Goal: Task Accomplishment & Management: Complete application form

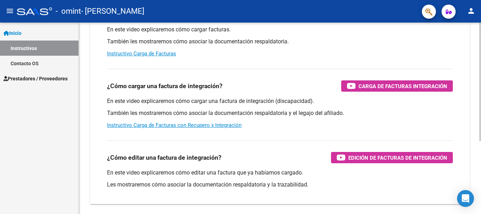
scroll to position [106, 0]
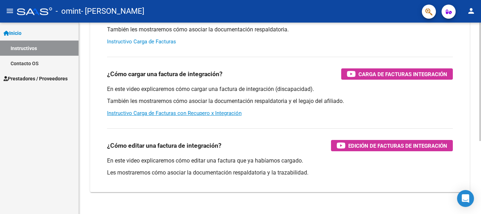
click at [141, 41] on link "Instructivo Carga de Facturas" at bounding box center [141, 41] width 69 height 6
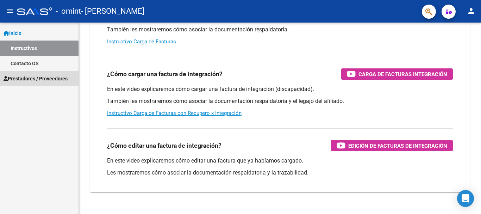
click at [33, 77] on span "Prestadores / Proveedores" at bounding box center [36, 79] width 64 height 8
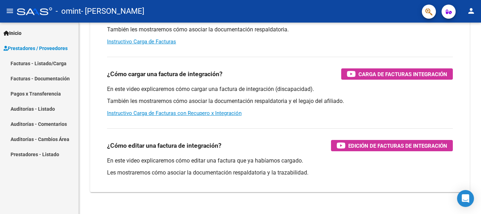
click at [27, 62] on link "Facturas - Listado/Carga" at bounding box center [39, 63] width 79 height 15
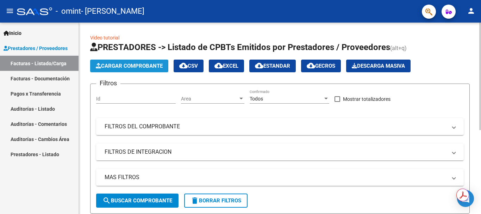
click at [134, 64] on span "Cargar Comprobante" at bounding box center [129, 66] width 67 height 6
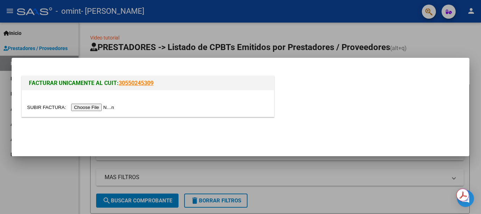
click at [430, 48] on div at bounding box center [240, 107] width 481 height 214
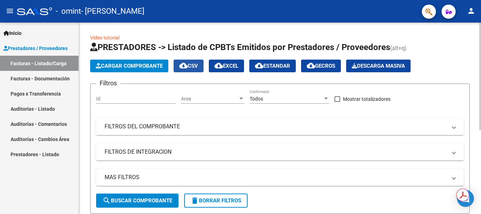
click at [198, 66] on span "cloud_download CSV" at bounding box center [188, 66] width 19 height 6
click at [119, 66] on span "Cargar Comprobante" at bounding box center [129, 66] width 67 height 6
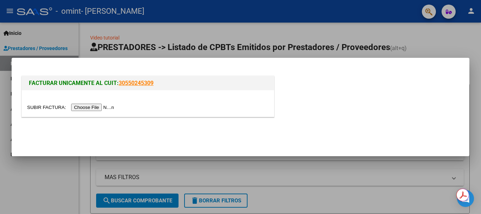
click at [100, 108] on input "file" at bounding box center [71, 107] width 89 height 7
click at [40, 156] on div at bounding box center [240, 107] width 481 height 214
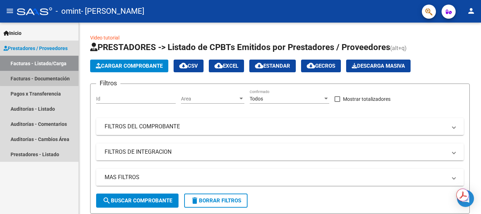
click at [41, 78] on link "Facturas - Documentación" at bounding box center [39, 78] width 79 height 15
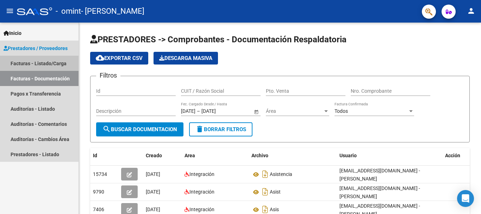
click at [42, 63] on link "Facturas - Listado/Carga" at bounding box center [39, 63] width 79 height 15
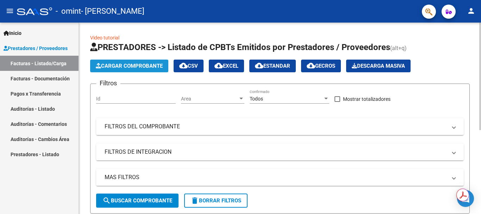
click at [112, 66] on span "Cargar Comprobante" at bounding box center [129, 66] width 67 height 6
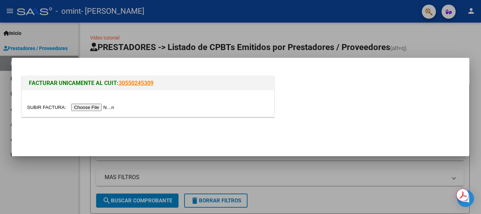
click at [92, 107] on input "file" at bounding box center [71, 107] width 89 height 7
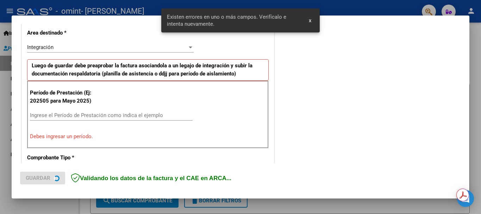
scroll to position [163, 0]
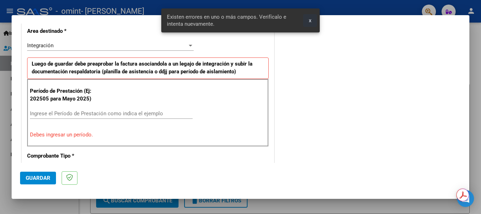
click at [310, 20] on span "x" at bounding box center [310, 20] width 2 height 6
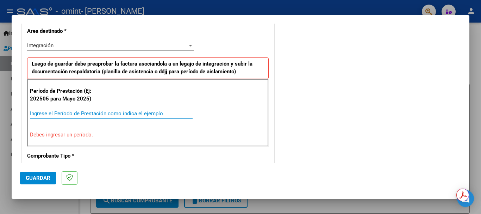
click at [106, 114] on input "Ingrese el Período de Prestación como indica el ejemplo" at bounding box center [111, 113] width 163 height 6
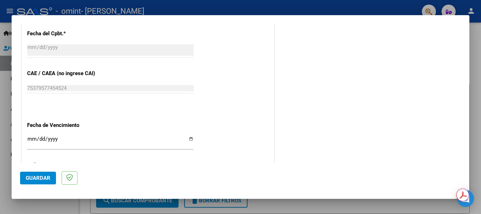
scroll to position [445, 0]
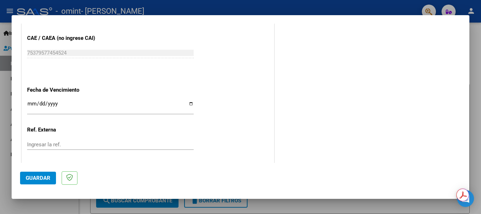
type input "202508"
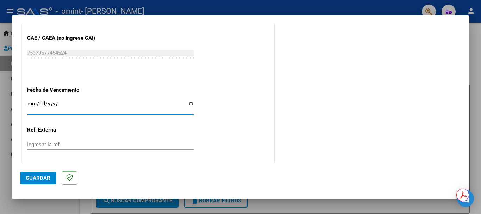
click at [30, 104] on input "Ingresar la fecha" at bounding box center [110, 106] width 167 height 11
type input "[DATE]"
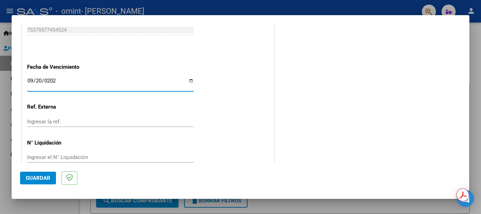
scroll to position [480, 0]
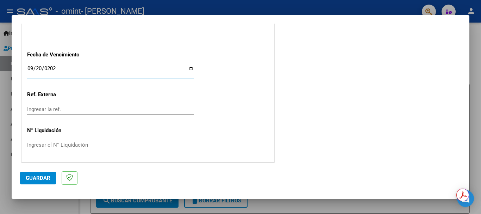
click at [51, 111] on input "Ingresar la ref." at bounding box center [110, 109] width 167 height 6
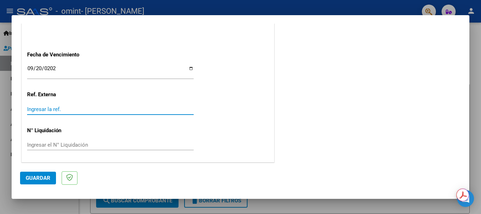
click at [51, 111] on input "Ingresar la ref." at bounding box center [110, 109] width 167 height 6
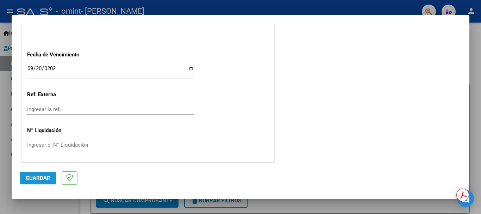
click at [37, 177] on span "Guardar" at bounding box center [38, 178] width 25 height 6
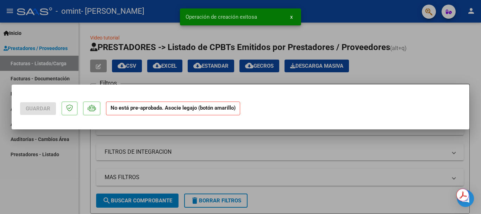
scroll to position [0, 0]
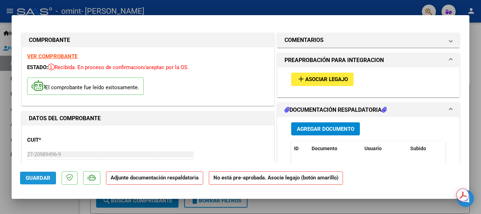
click at [26, 178] on span "Guardar" at bounding box center [38, 178] width 25 height 6
click at [314, 77] on span "Asociar Legajo" at bounding box center [326, 79] width 43 height 6
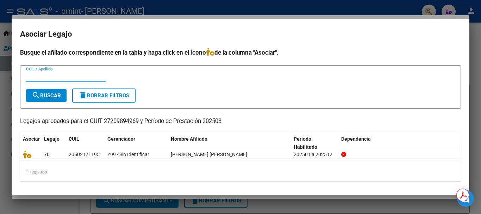
click at [62, 76] on input "CUIL / Apellido" at bounding box center [66, 76] width 80 height 6
type input "20502171195"
click at [49, 92] on span "search Buscar" at bounding box center [46, 95] width 29 height 6
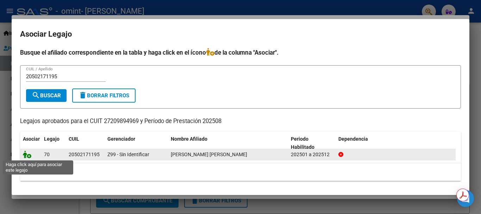
click at [26, 155] on icon at bounding box center [27, 154] width 8 height 8
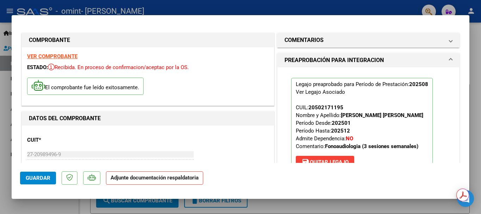
scroll to position [35, 0]
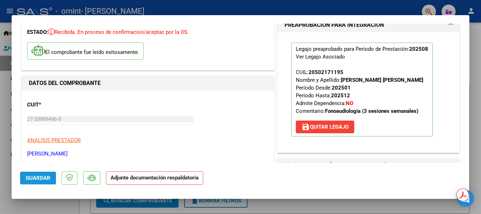
click at [48, 177] on span "Guardar" at bounding box center [38, 178] width 25 height 6
click at [82, 207] on div at bounding box center [240, 107] width 481 height 214
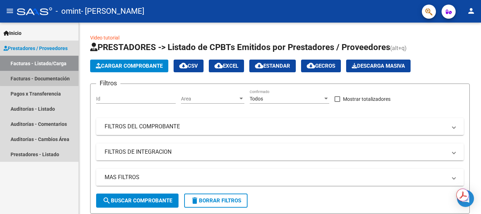
click at [45, 77] on link "Facturas - Documentación" at bounding box center [39, 78] width 79 height 15
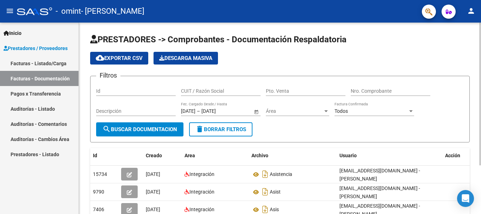
click at [122, 129] on span "search Buscar Documentacion" at bounding box center [140, 129] width 75 height 6
click at [167, 57] on span "Descarga Masiva" at bounding box center [185, 58] width 53 height 6
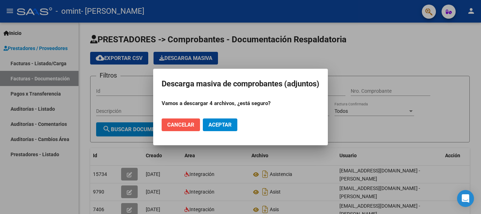
click at [184, 121] on button "Cancelar" at bounding box center [181, 124] width 38 height 13
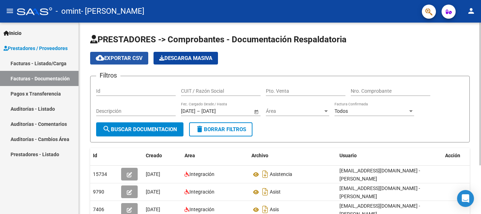
click at [101, 57] on mat-icon "cloud_download" at bounding box center [100, 58] width 8 height 8
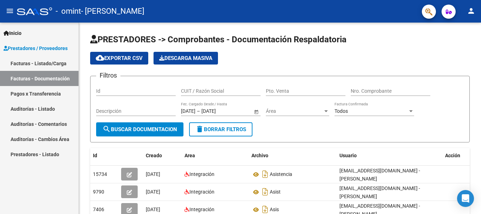
click at [49, 64] on link "Facturas - Listado/Carga" at bounding box center [39, 63] width 79 height 15
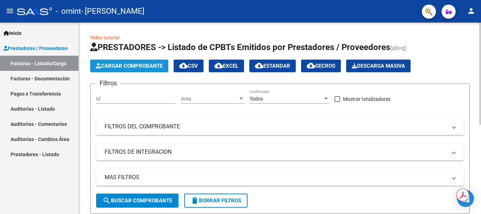
click at [121, 63] on span "Cargar Comprobante" at bounding box center [129, 66] width 67 height 6
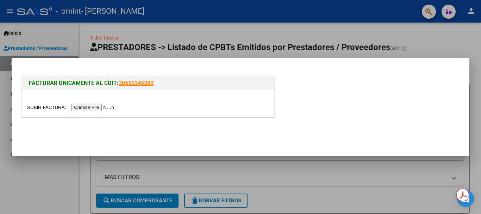
click at [95, 107] on input "file" at bounding box center [71, 107] width 89 height 7
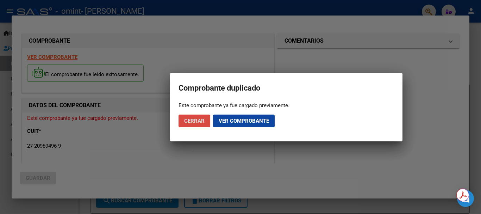
click at [199, 121] on span "Cerrar" at bounding box center [194, 121] width 20 height 6
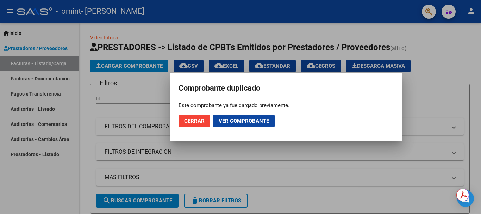
click at [132, 66] on div at bounding box center [240, 107] width 481 height 214
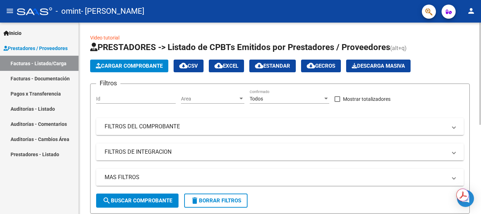
click at [134, 66] on span "Cargar Comprobante" at bounding box center [129, 66] width 67 height 6
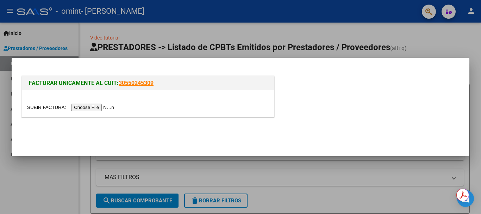
click at [113, 109] on input "file" at bounding box center [71, 107] width 89 height 7
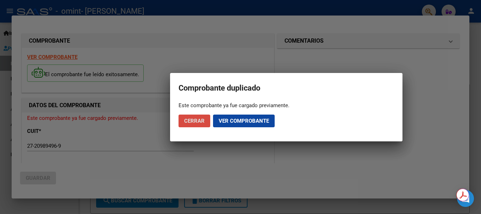
click at [185, 122] on span "Cerrar" at bounding box center [194, 121] width 20 height 6
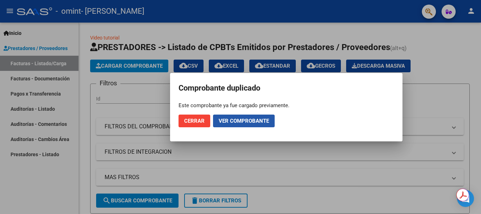
click at [220, 125] on button "Ver comprobante" at bounding box center [244, 120] width 62 height 13
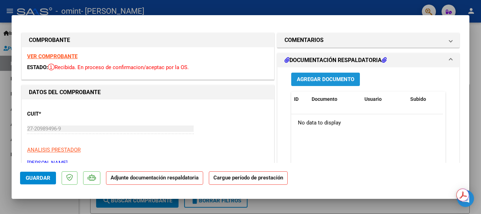
click at [308, 81] on span "Agregar Documento" at bounding box center [325, 79] width 57 height 6
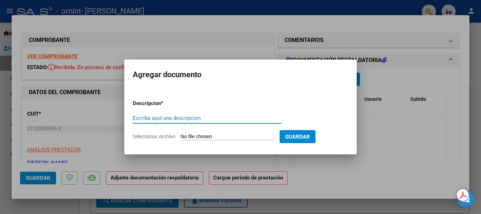
click at [136, 117] on input "Escriba aquí una descripcion" at bounding box center [207, 118] width 149 height 6
type input "planilla asistencia"
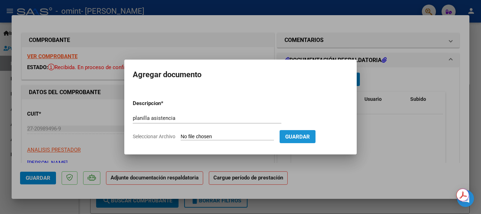
click at [303, 137] on span "Guardar" at bounding box center [297, 136] width 25 height 6
click at [162, 136] on span "Seleccionar Archivo" at bounding box center [154, 136] width 43 height 6
click at [181, 136] on input "Seleccionar Archivo" at bounding box center [227, 136] width 93 height 7
type input "C:\fakepath\AssArancibiaAgosto25.pdf"
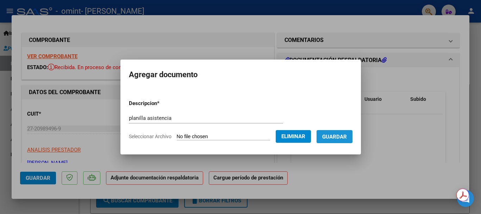
click at [329, 135] on span "Guardar" at bounding box center [334, 136] width 25 height 6
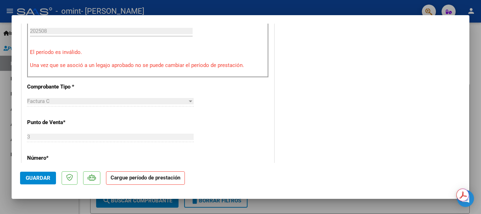
scroll to position [176, 0]
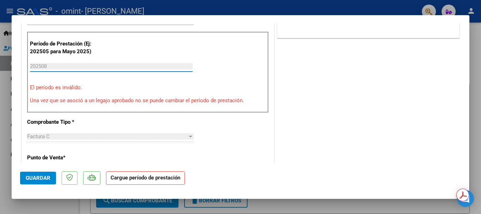
click at [52, 68] on input "202508" at bounding box center [111, 66] width 163 height 6
